Goal: Information Seeking & Learning: Learn about a topic

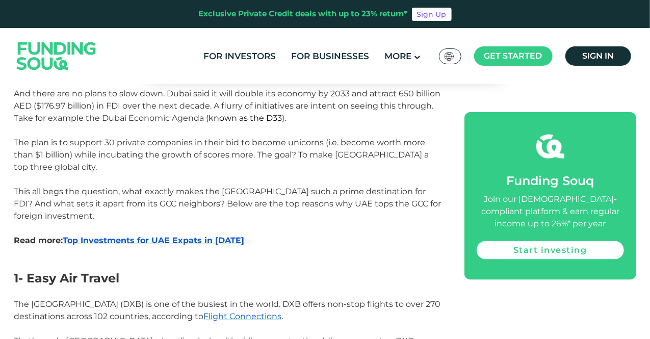
scroll to position [561, 0]
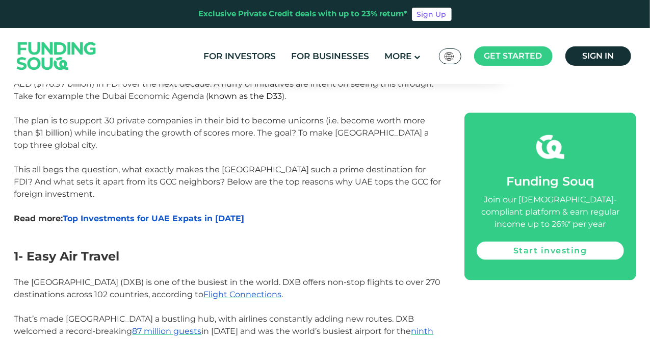
click at [200, 220] on span "Top Investments for UAE Expats in [DATE]" at bounding box center [154, 219] width 182 height 10
